Goal: Information Seeking & Learning: Learn about a topic

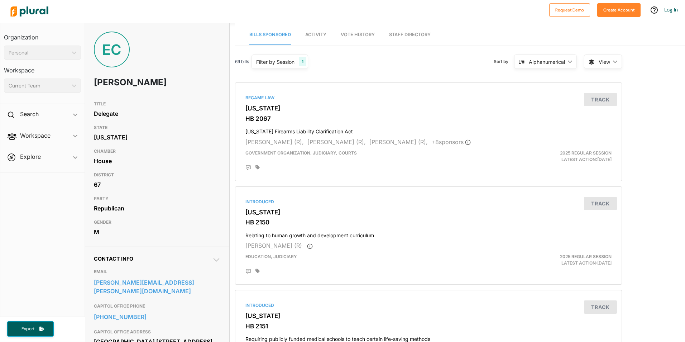
click at [324, 37] on span "Activity" at bounding box center [315, 34] width 21 height 5
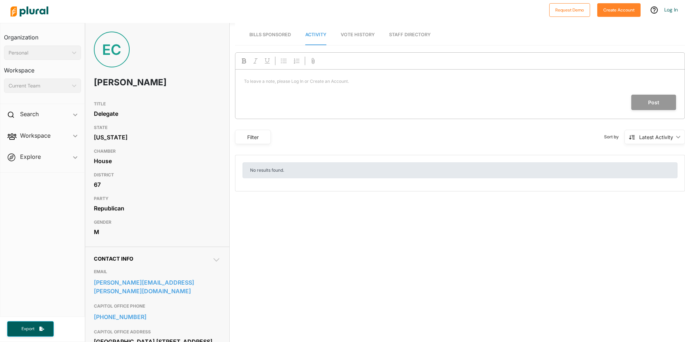
click at [352, 31] on link "Vote History" at bounding box center [358, 35] width 34 height 20
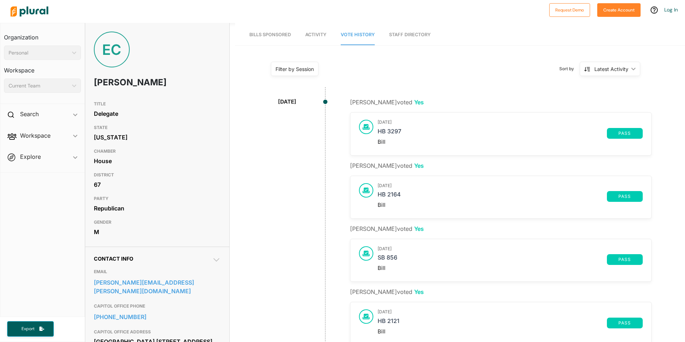
click at [402, 27] on link "Staff Directory" at bounding box center [410, 35] width 42 height 20
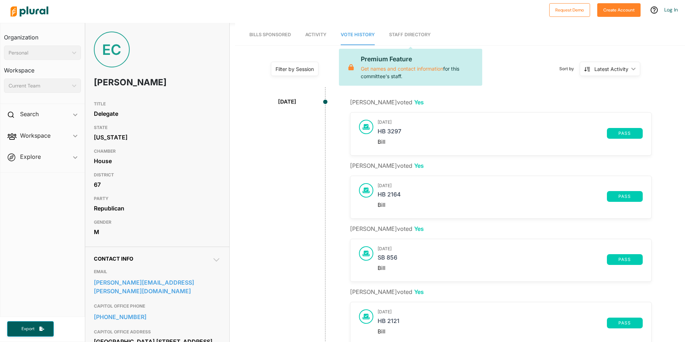
click at [319, 38] on link "Activity" at bounding box center [315, 35] width 21 height 20
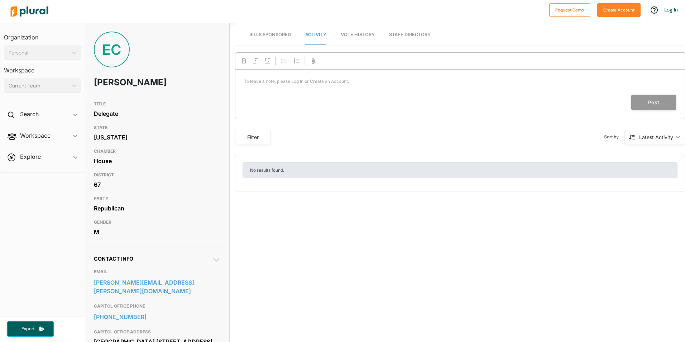
click at [276, 98] on div "Post" at bounding box center [455, 102] width 440 height 15
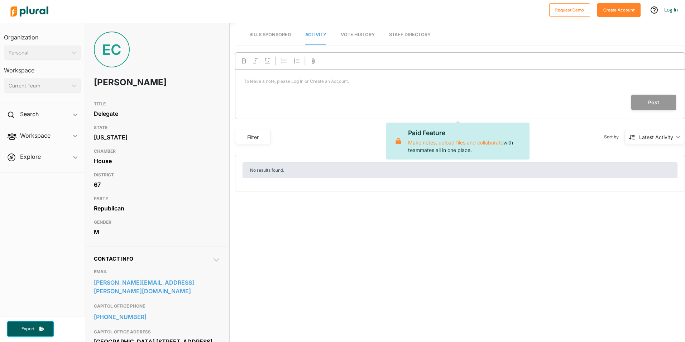
click at [300, 80] on p "To leave a note, please Log In or Create an Account. ﻿" at bounding box center [460, 81] width 432 height 6
click at [388, 35] on nav "Bills Sponsored Activity Vote History Staff Directory" at bounding box center [460, 34] width 450 height 22
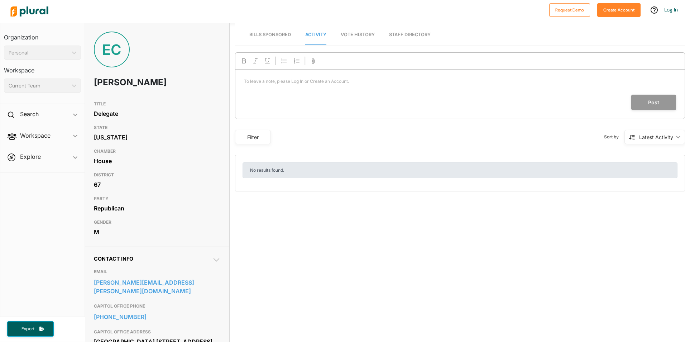
click at [400, 34] on link "Staff Directory" at bounding box center [410, 35] width 42 height 20
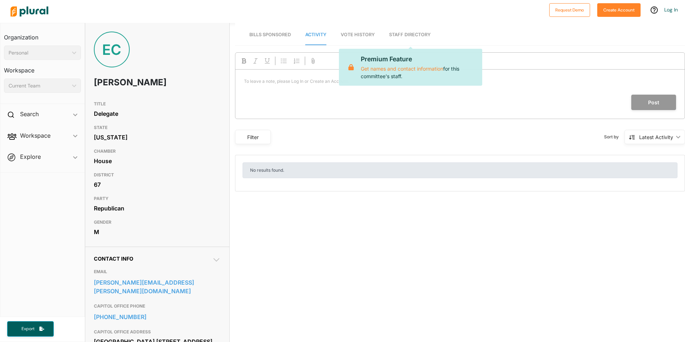
click at [369, 37] on link "Vote History" at bounding box center [358, 35] width 34 height 20
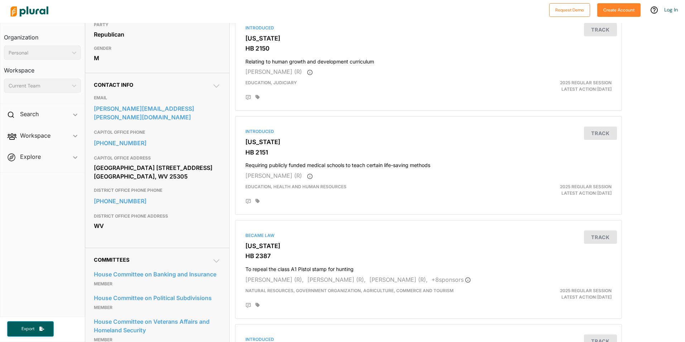
scroll to position [215, 0]
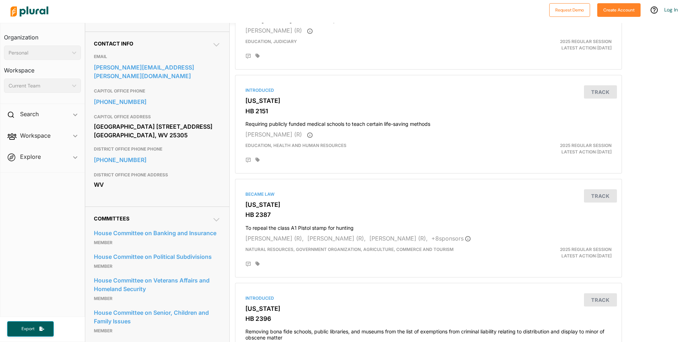
click at [46, 53] on div "Personal" at bounding box center [39, 53] width 61 height 8
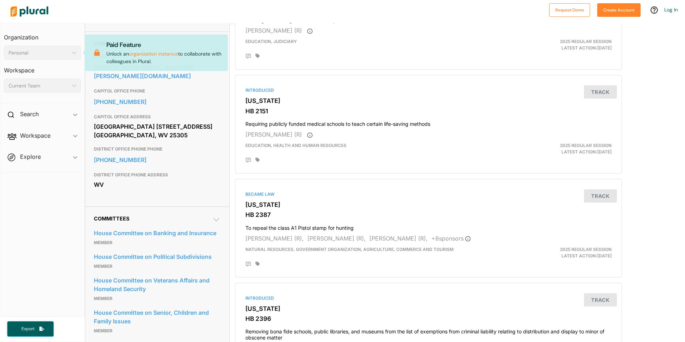
click at [52, 39] on h3 "Organization" at bounding box center [42, 35] width 77 height 16
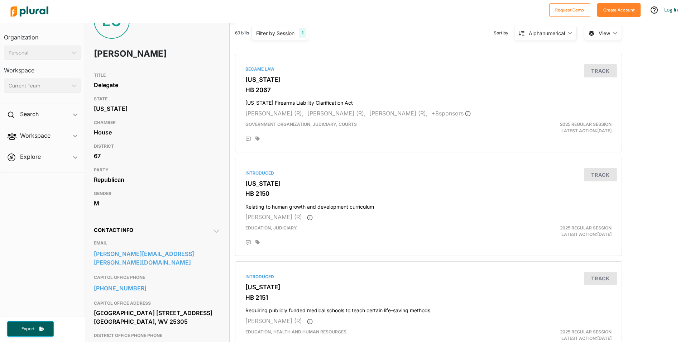
scroll to position [36, 0]
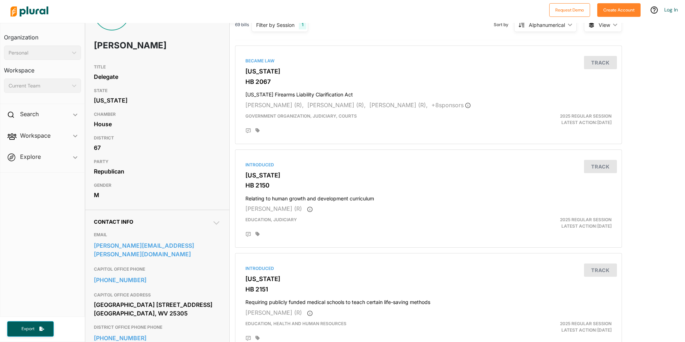
scroll to position [72, 0]
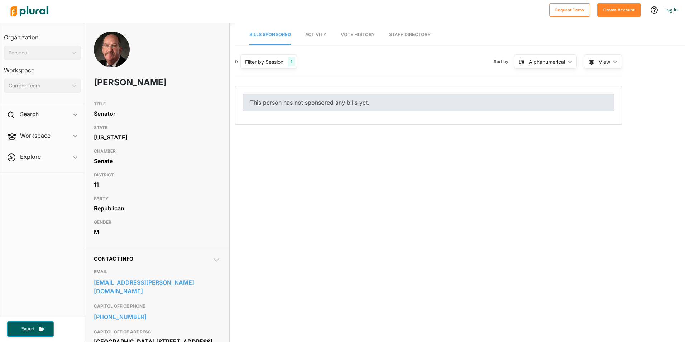
click at [317, 39] on link "Activity" at bounding box center [315, 35] width 21 height 20
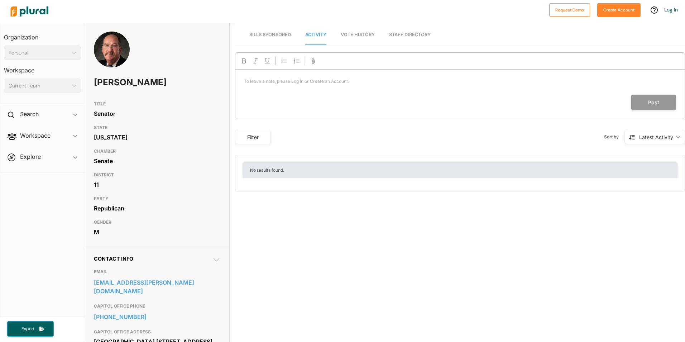
click at [338, 36] on nav "Bills Sponsored Activity Vote History Staff Directory" at bounding box center [460, 34] width 450 height 22
click at [348, 34] on span "Vote History" at bounding box center [358, 34] width 34 height 5
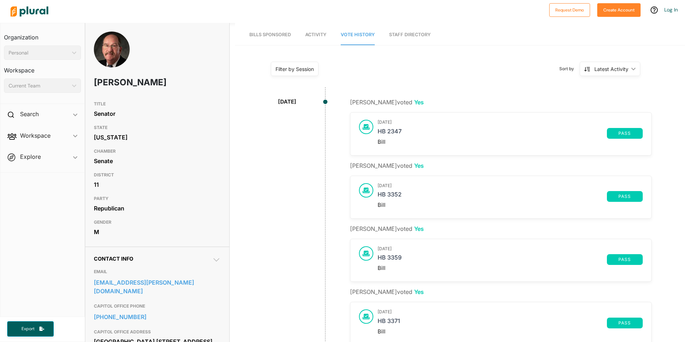
click at [310, 34] on span "Activity" at bounding box center [315, 34] width 21 height 5
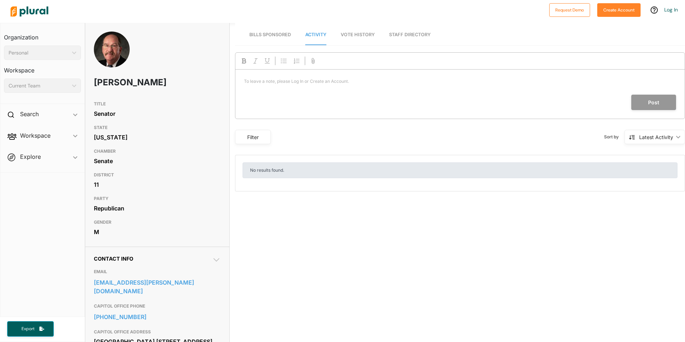
click at [265, 38] on link "Bills Sponsored" at bounding box center [270, 35] width 42 height 20
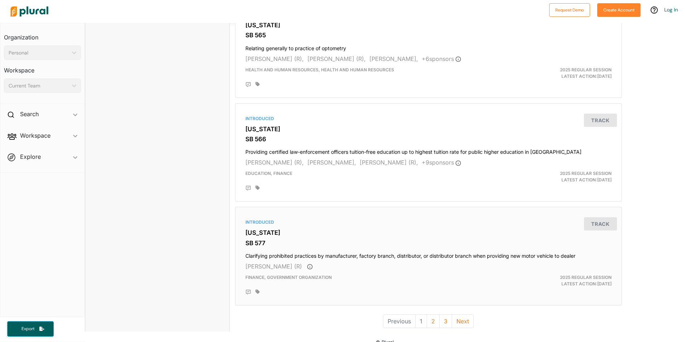
scroll to position [1856, 0]
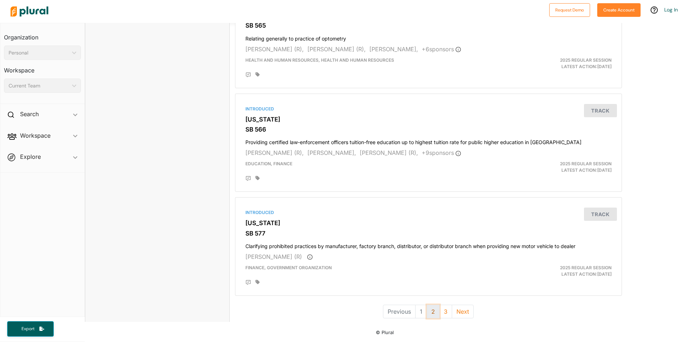
click at [429, 310] on button "2" at bounding box center [433, 311] width 13 height 14
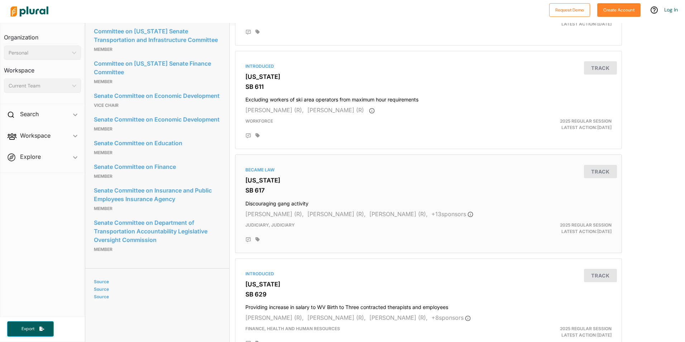
scroll to position [466, 0]
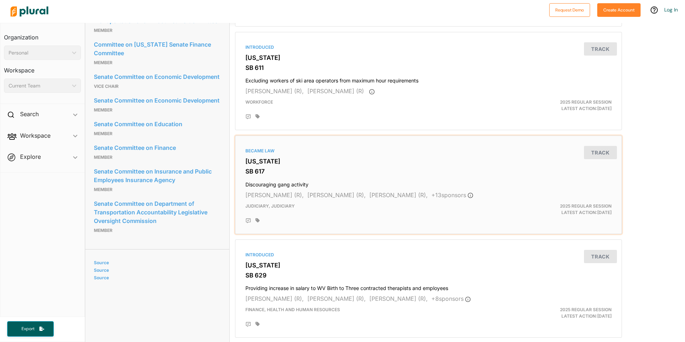
click at [485, 162] on h3 "[US_STATE]" at bounding box center [428, 161] width 366 height 7
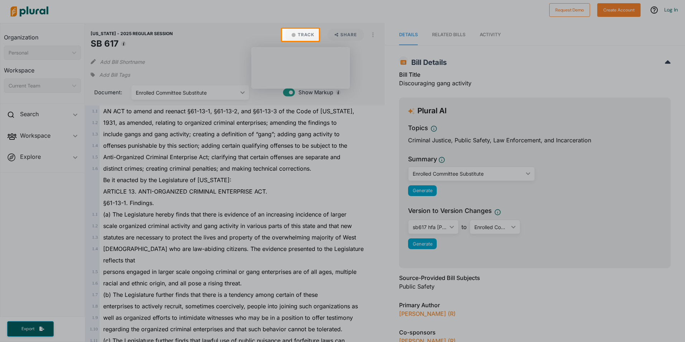
click at [299, 28] on div at bounding box center [342, 14] width 685 height 29
click at [298, 32] on button "Track" at bounding box center [302, 35] width 37 height 12
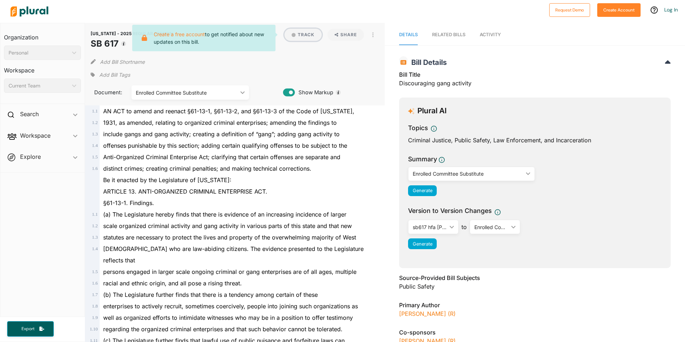
click at [298, 33] on button "Track" at bounding box center [302, 35] width 37 height 12
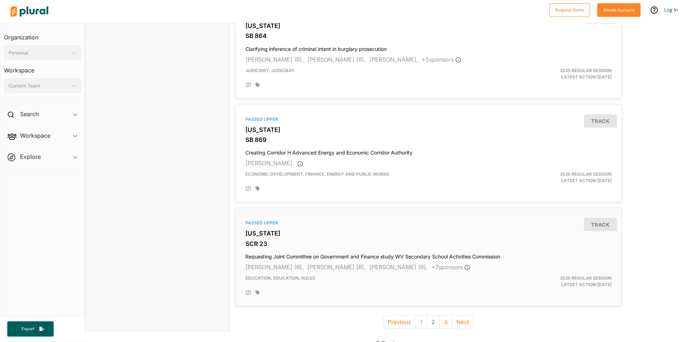
scroll to position [1856, 0]
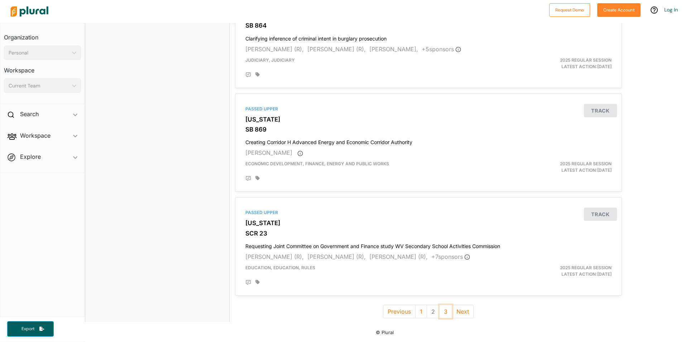
click at [441, 311] on button "3" at bounding box center [445, 311] width 13 height 14
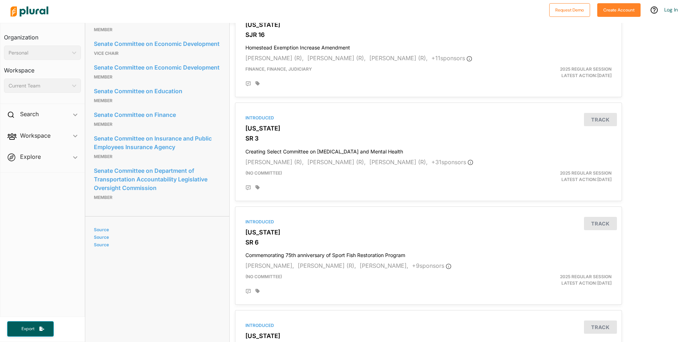
scroll to position [470, 0]
